Goal: Information Seeking & Learning: Learn about a topic

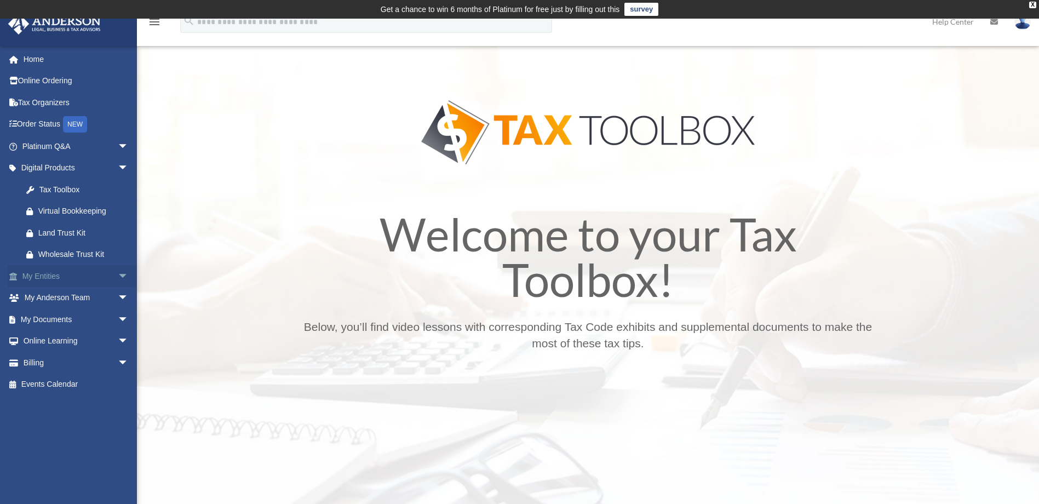
click at [57, 274] on link "My Entities arrow_drop_down" at bounding box center [76, 276] width 137 height 22
click at [118, 275] on span "arrow_drop_down" at bounding box center [129, 276] width 22 height 22
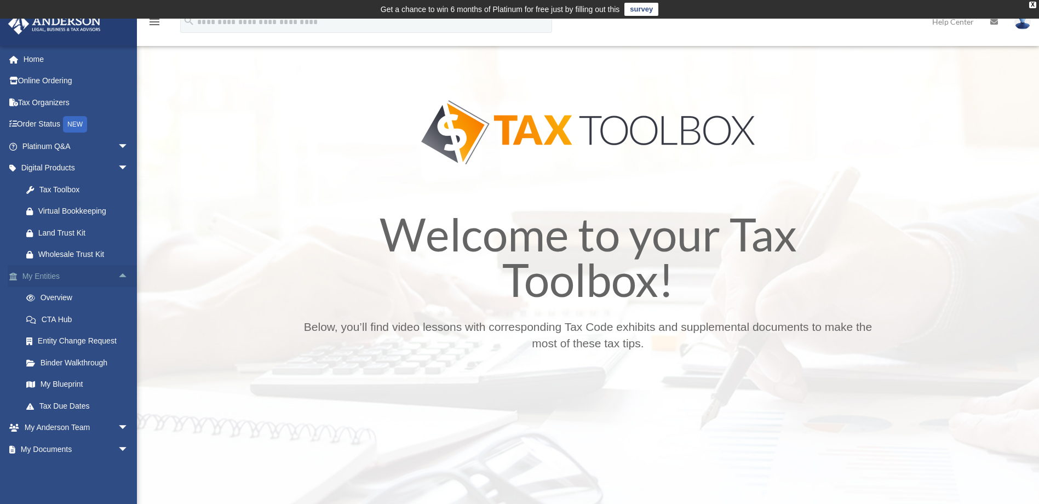
click at [118, 275] on span "arrow_drop_up" at bounding box center [129, 276] width 22 height 22
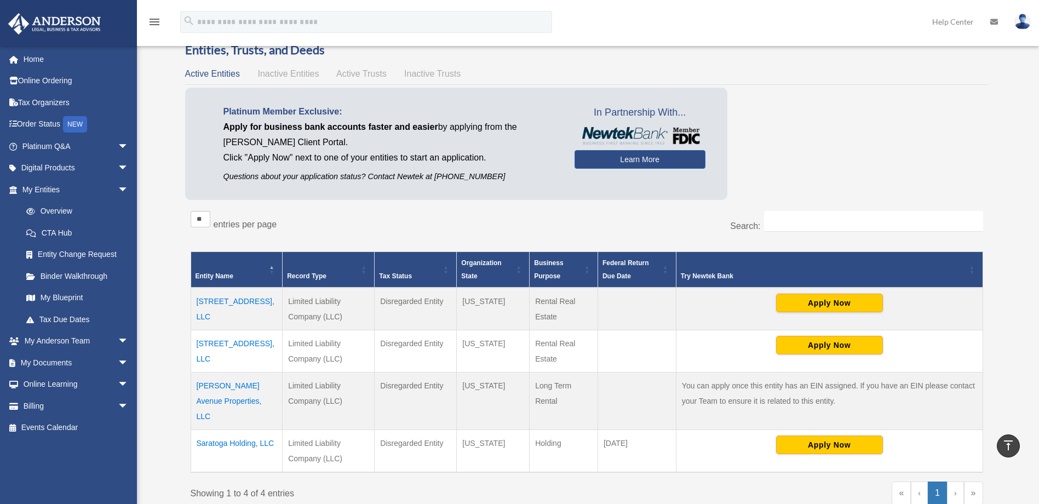
scroll to position [42, 0]
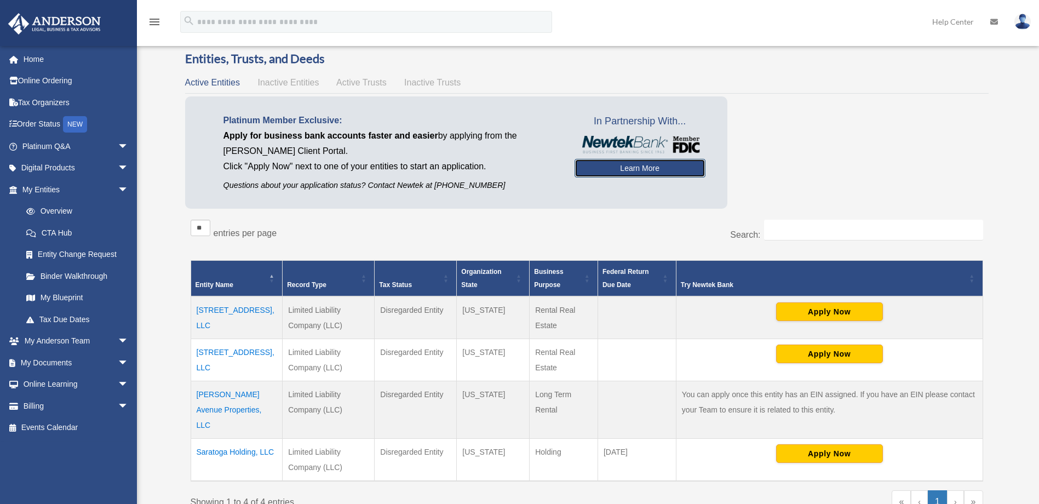
click at [665, 169] on link "Learn More" at bounding box center [639, 168] width 131 height 19
click at [647, 170] on link "Learn More" at bounding box center [639, 168] width 131 height 19
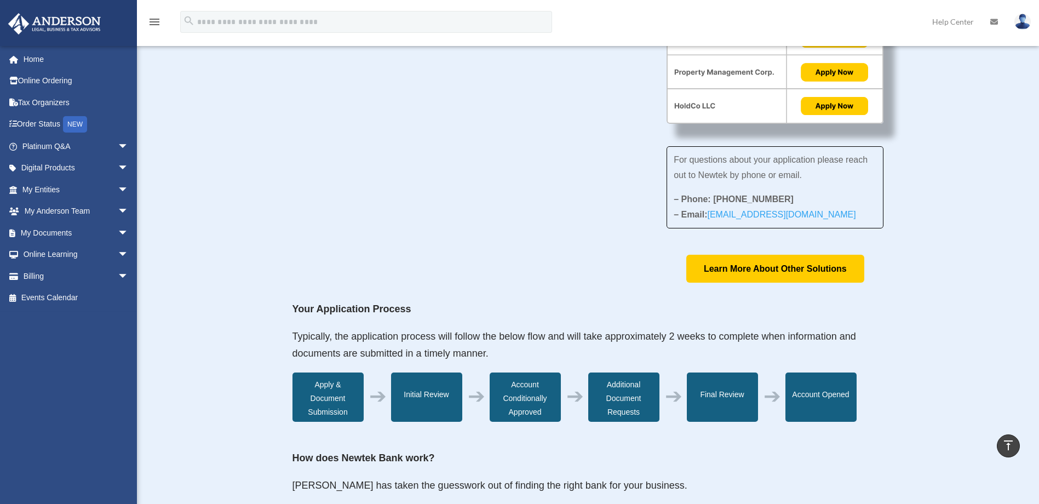
scroll to position [118, 0]
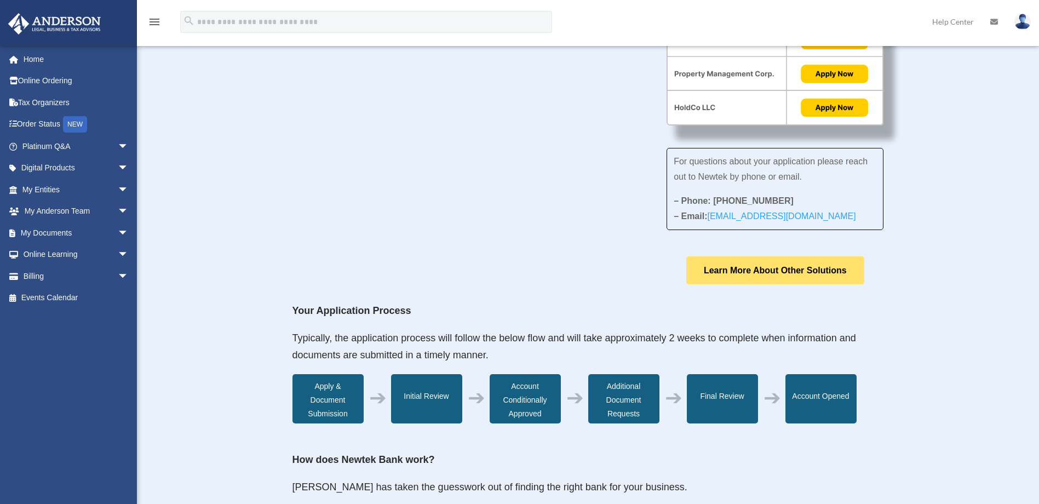
click at [823, 273] on link "Learn More About Other Solutions" at bounding box center [775, 270] width 178 height 28
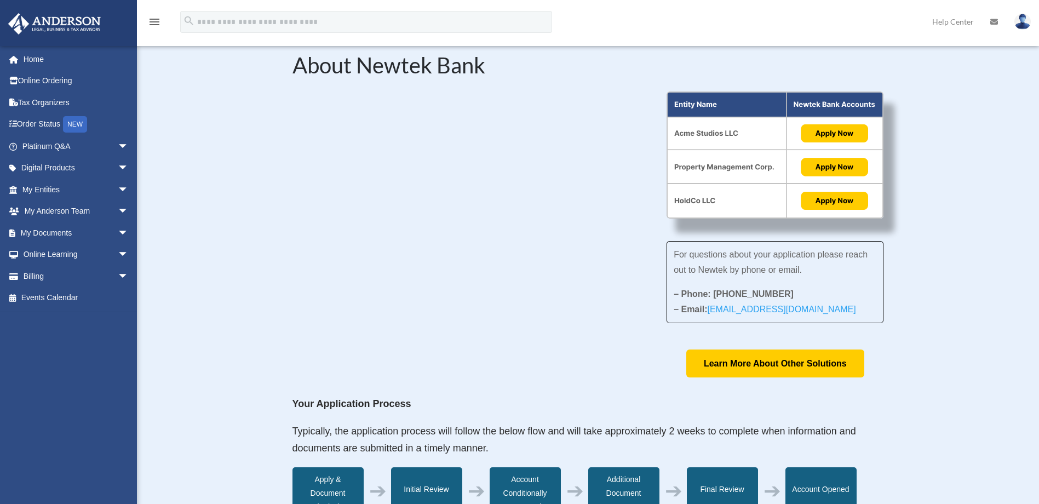
scroll to position [26, 0]
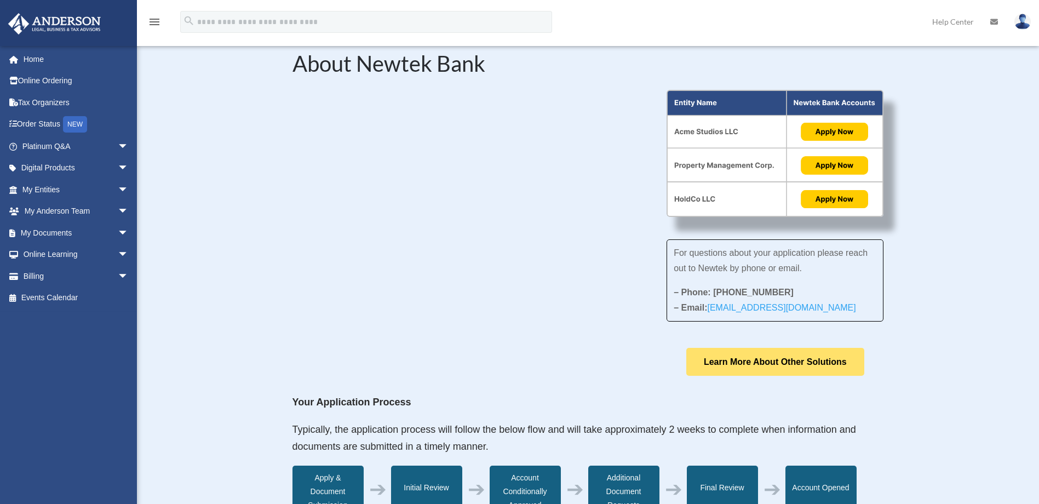
click at [839, 365] on link "Learn More About Other Solutions" at bounding box center [775, 362] width 178 height 28
